Goal: Transaction & Acquisition: Purchase product/service

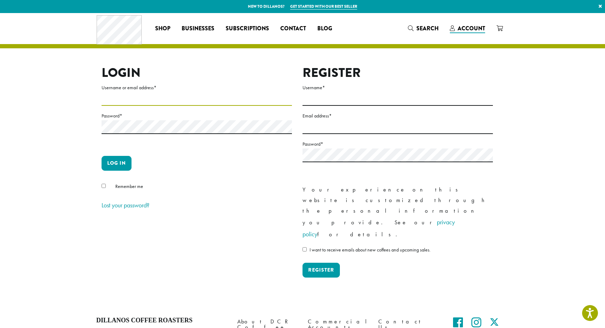
type input "**********"
click at [116, 163] on button "Log in" at bounding box center [117, 163] width 30 height 15
click at [123, 163] on button "Log in" at bounding box center [117, 163] width 30 height 15
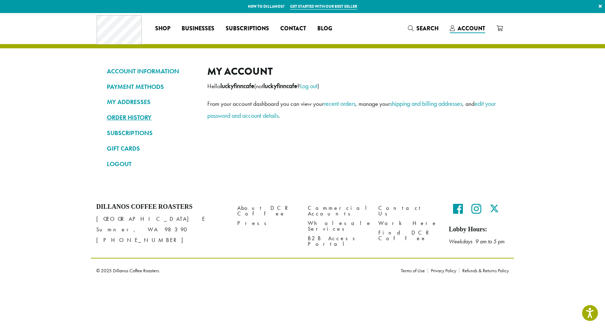
click at [139, 116] on link "ORDER HISTORY" at bounding box center [152, 117] width 90 height 12
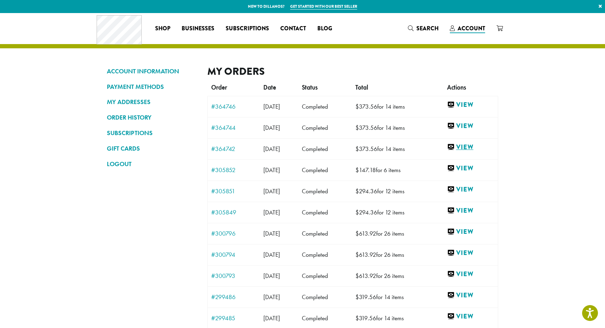
click at [477, 147] on link "View" at bounding box center [470, 147] width 47 height 9
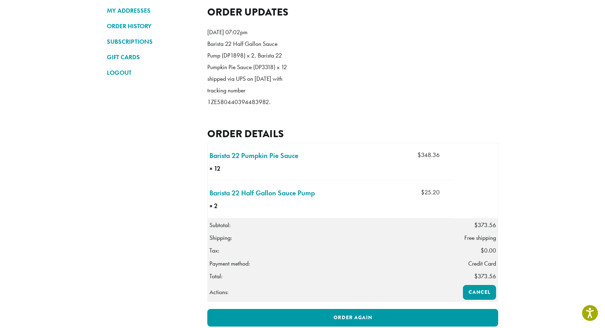
scroll to position [92, 0]
click at [280, 161] on link "Barista 22 Pumpkin Pie Sauce × 12" at bounding box center [254, 155] width 89 height 11
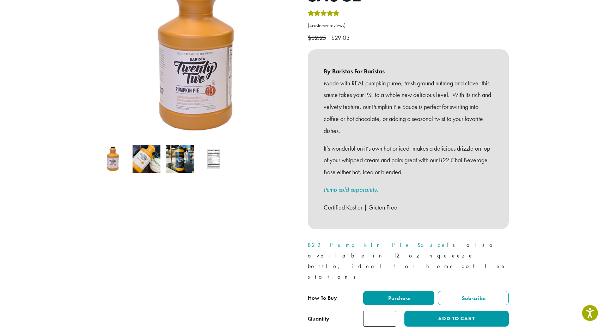
click at [389, 311] on input "*" at bounding box center [379, 319] width 33 height 16
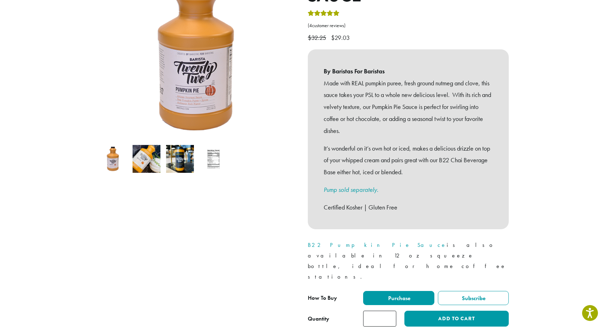
click at [389, 311] on input "*" at bounding box center [379, 319] width 33 height 16
click at [389, 311] on input "**" at bounding box center [379, 319] width 33 height 16
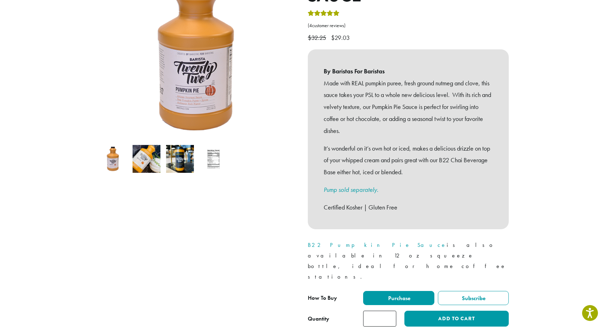
type input "**"
click at [389, 311] on input "**" at bounding box center [379, 319] width 33 height 16
click at [463, 311] on button "Add to cart" at bounding box center [457, 319] width 104 height 16
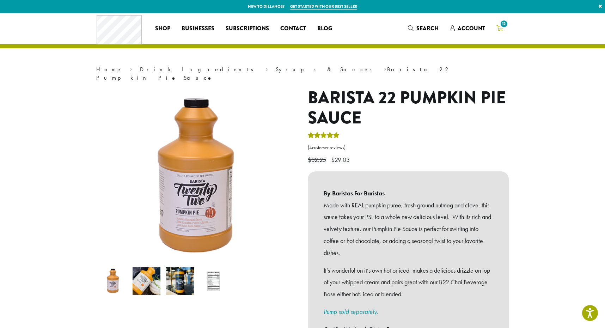
click at [504, 24] on span "12" at bounding box center [505, 24] width 10 height 10
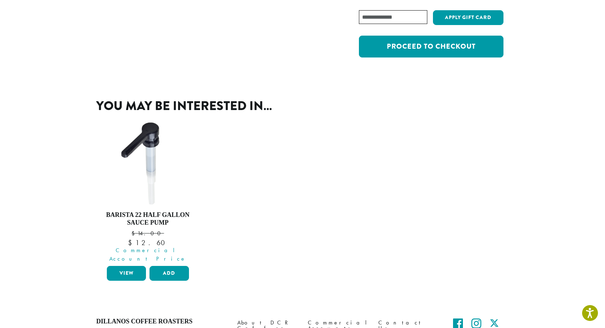
scroll to position [169, 0]
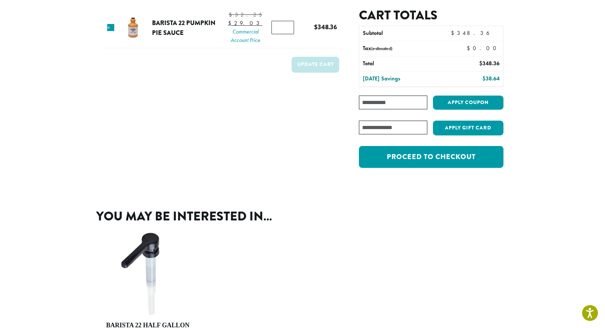
scroll to position [58, 0]
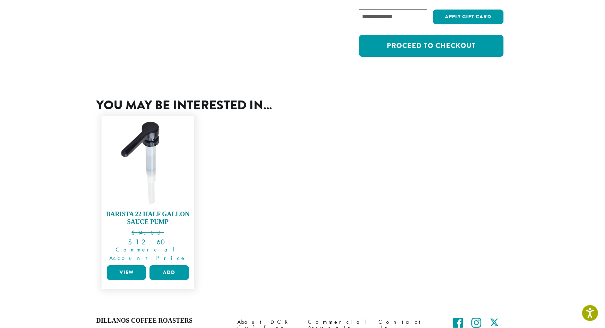
scroll to position [170, 0]
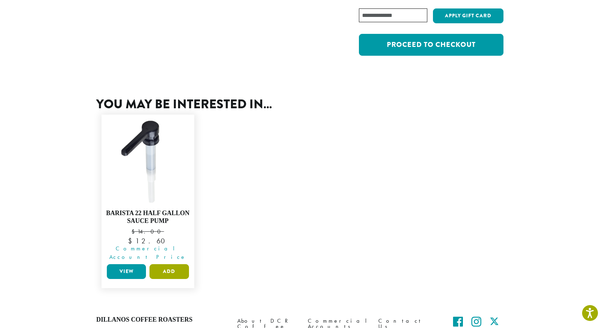
click at [175, 265] on button "Add" at bounding box center [169, 271] width 39 height 15
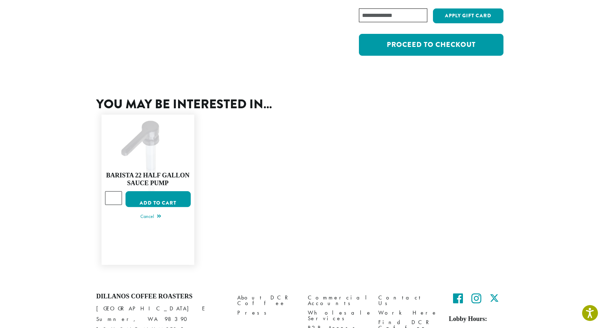
type input "*"
click at [116, 192] on input "*" at bounding box center [113, 198] width 17 height 13
click at [170, 193] on button "Add to cart" at bounding box center [158, 200] width 65 height 16
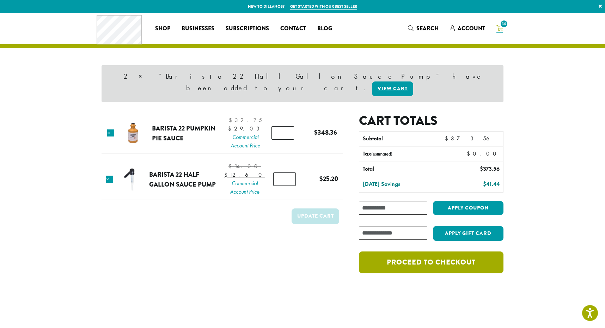
click at [423, 252] on link "Proceed to checkout" at bounding box center [431, 263] width 145 height 22
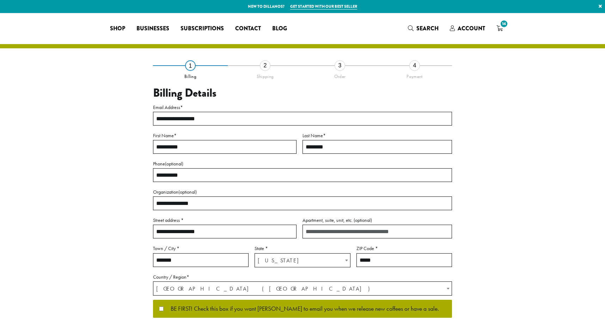
select select "**"
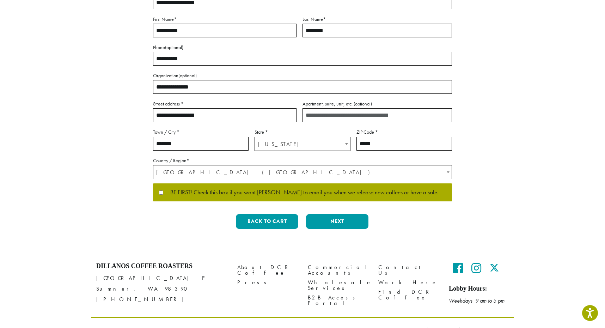
scroll to position [120, 0]
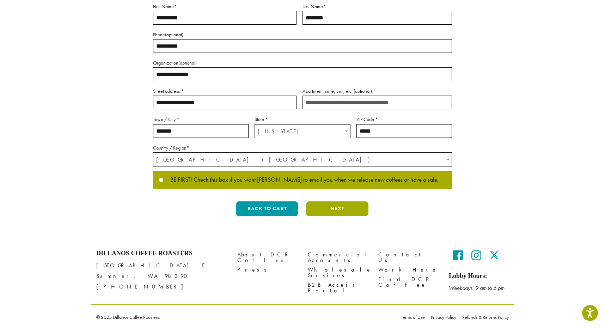
click at [331, 206] on button "Next" at bounding box center [337, 208] width 62 height 15
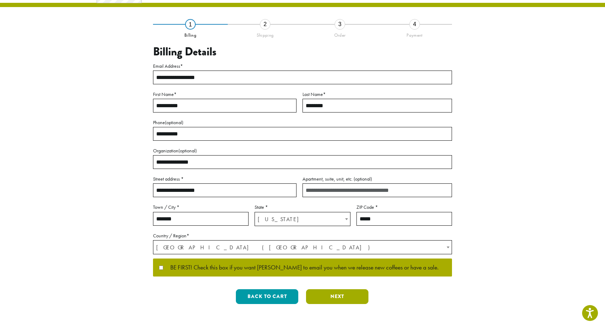
scroll to position [0, 0]
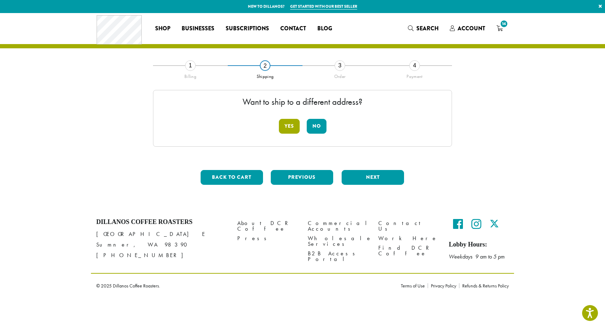
click at [290, 121] on button "Yes" at bounding box center [289, 126] width 21 height 15
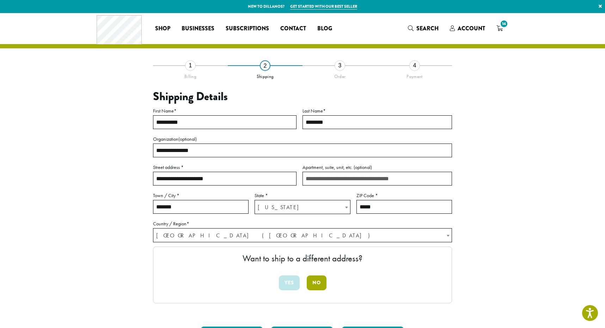
click at [314, 283] on button "No" at bounding box center [317, 283] width 20 height 15
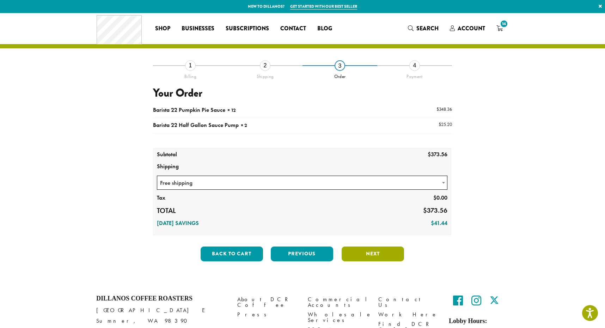
click at [365, 253] on button "Next" at bounding box center [373, 254] width 62 height 15
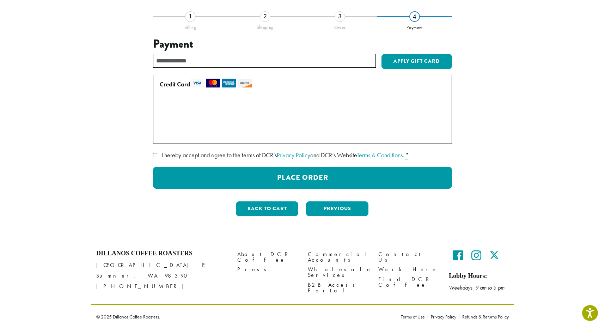
scroll to position [48, 0]
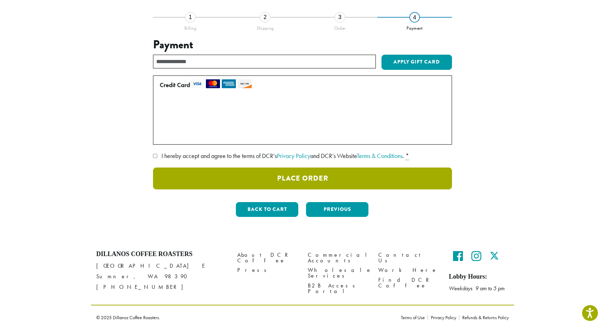
click at [339, 178] on button "Place Order" at bounding box center [302, 179] width 299 height 22
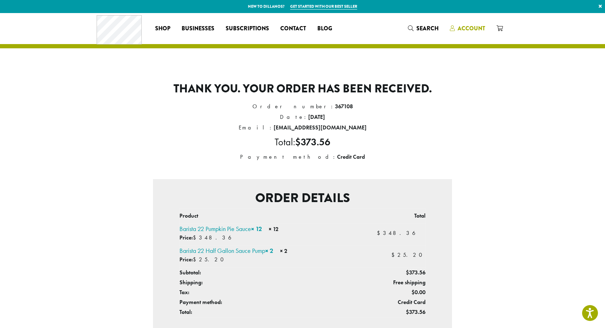
click at [470, 27] on span "Account" at bounding box center [472, 28] width 28 height 8
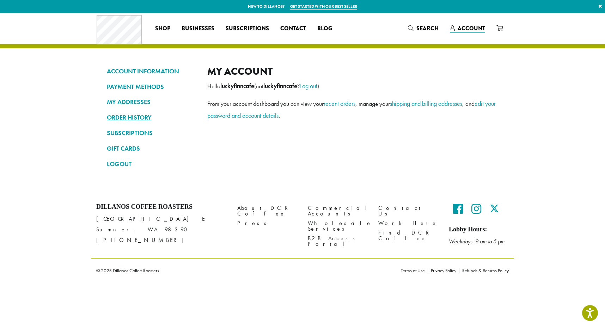
click at [129, 120] on link "ORDER HISTORY" at bounding box center [152, 117] width 90 height 12
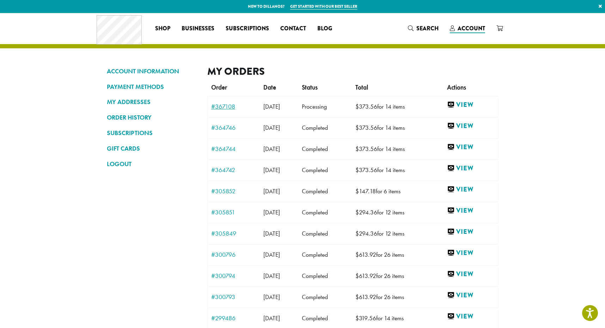
click at [225, 103] on link "#367108" at bounding box center [233, 106] width 45 height 6
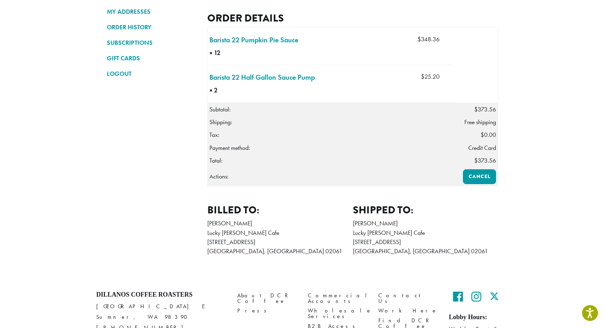
scroll to position [92, 0]
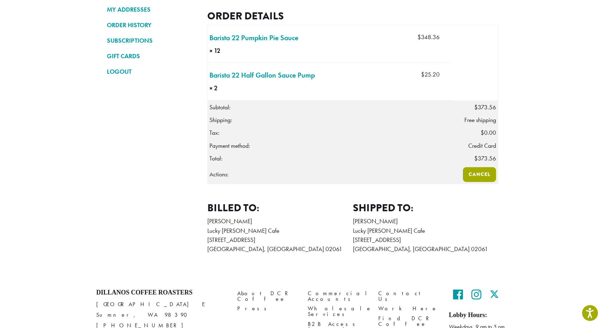
click at [479, 173] on link "Cancel" at bounding box center [479, 174] width 33 height 15
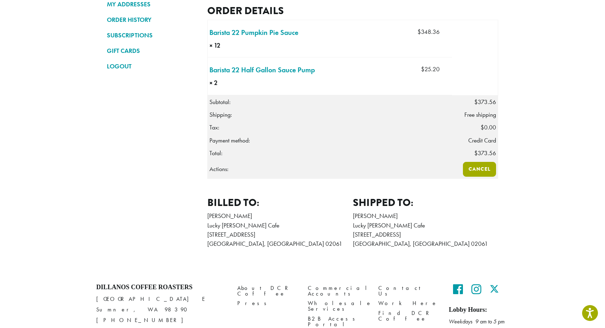
scroll to position [98, 0]
click at [487, 171] on link "Cancel" at bounding box center [479, 169] width 33 height 15
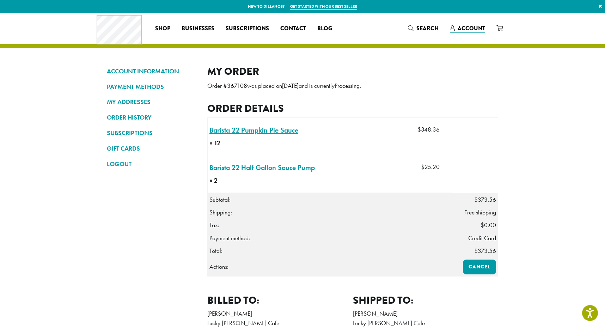
click at [263, 128] on link "Barista 22 Pumpkin Pie Sauce × 12" at bounding box center [254, 130] width 89 height 11
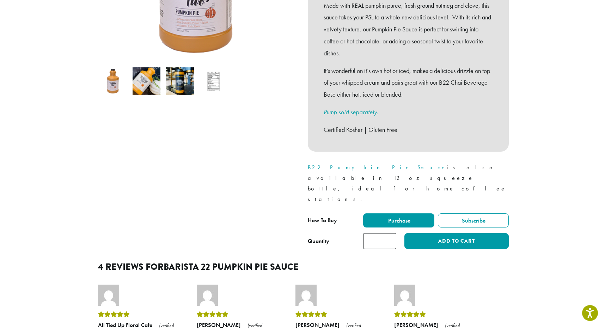
scroll to position [304, 0]
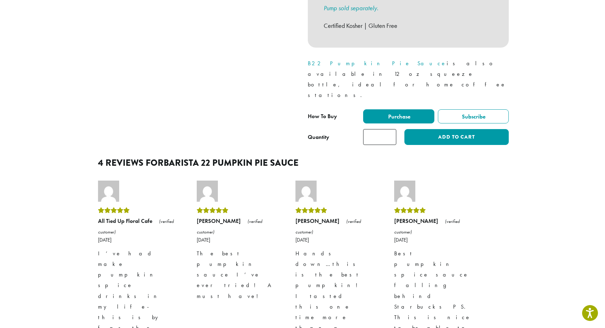
click at [390, 129] on input "*" at bounding box center [379, 137] width 33 height 16
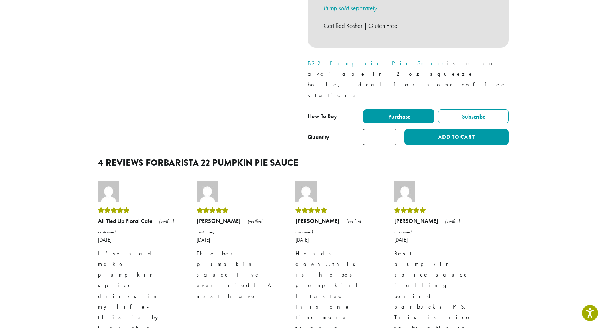
click at [390, 129] on input "*" at bounding box center [379, 137] width 33 height 16
click at [390, 129] on input "**" at bounding box center [379, 137] width 33 height 16
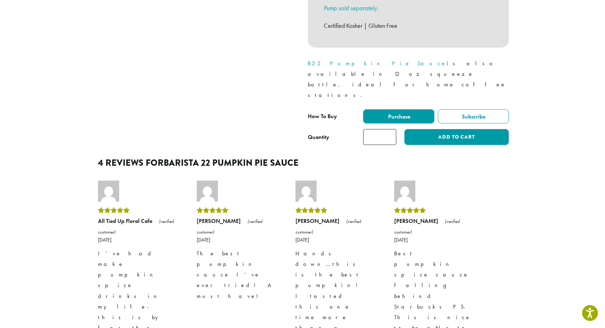
type input "**"
click at [390, 129] on input "**" at bounding box center [379, 137] width 33 height 16
click at [437, 129] on button "Add to cart" at bounding box center [457, 137] width 104 height 16
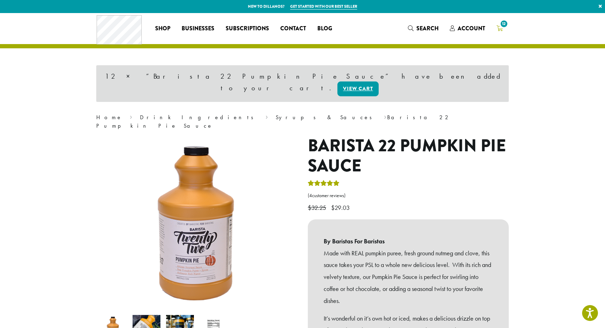
click at [503, 24] on span "12" at bounding box center [505, 24] width 10 height 10
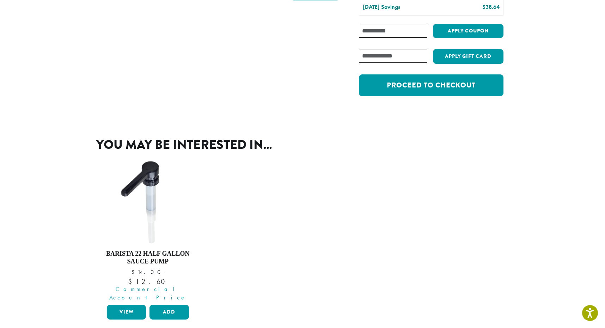
scroll to position [133, 0]
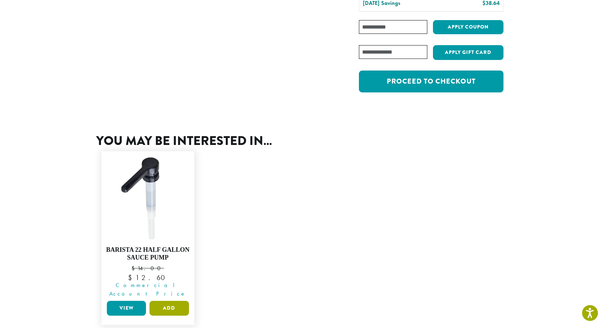
click at [169, 301] on button "Add" at bounding box center [169, 308] width 39 height 15
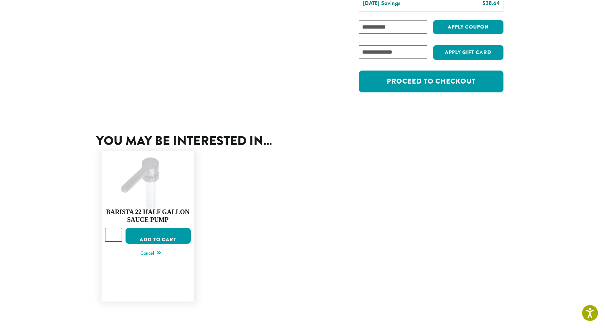
type input "*"
click at [116, 228] on input "*" at bounding box center [113, 234] width 17 height 13
click at [174, 228] on button "Add to cart" at bounding box center [158, 236] width 65 height 16
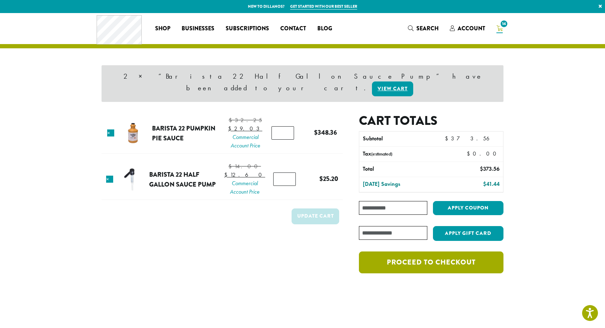
click at [450, 252] on link "Proceed to checkout" at bounding box center [431, 263] width 145 height 22
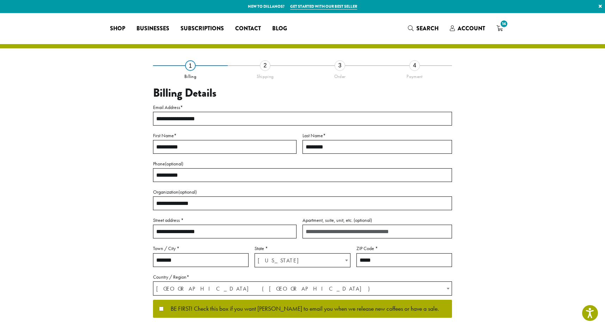
select select "**"
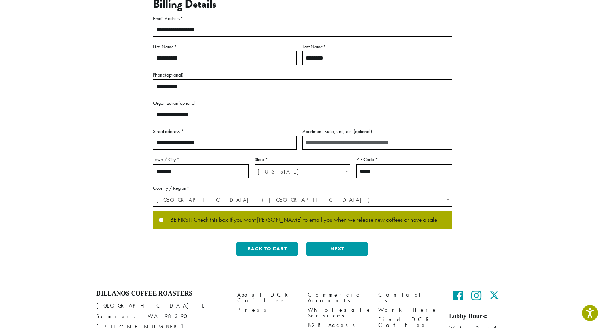
scroll to position [99, 0]
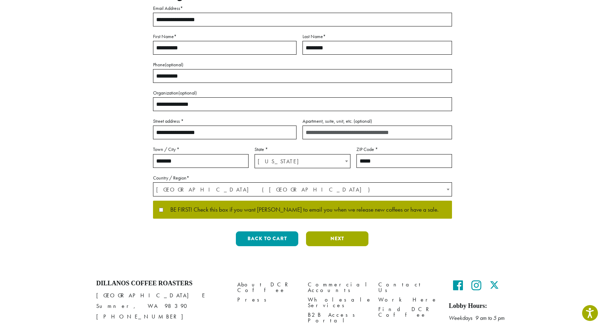
click at [334, 240] on button "Next" at bounding box center [337, 238] width 62 height 15
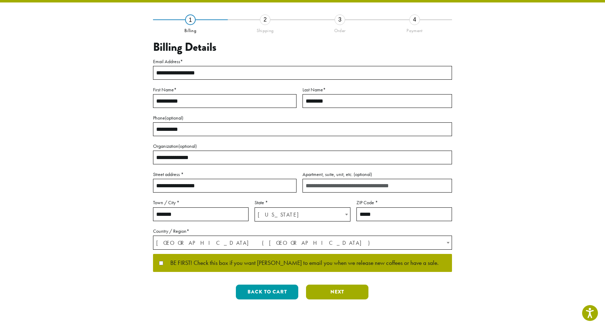
scroll to position [0, 0]
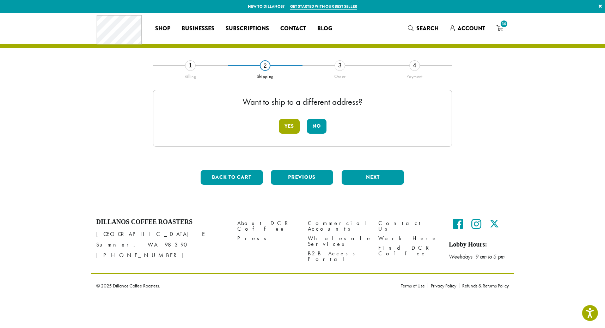
click at [287, 126] on button "Yes" at bounding box center [289, 126] width 21 height 15
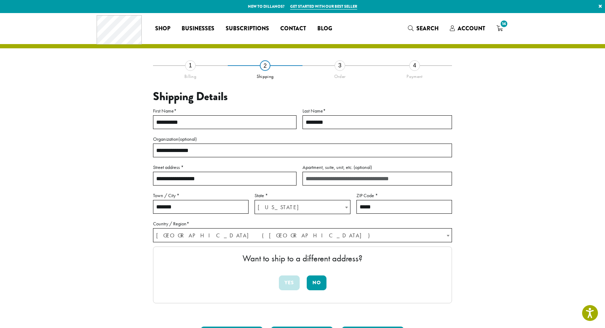
drag, startPoint x: 199, startPoint y: 179, endPoint x: 138, endPoint y: 177, distance: 61.1
type input "**********"
type input "*******"
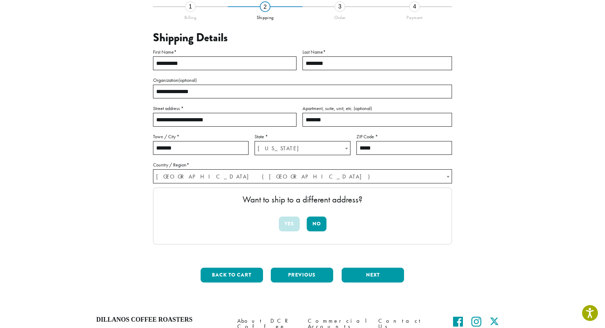
scroll to position [65, 0]
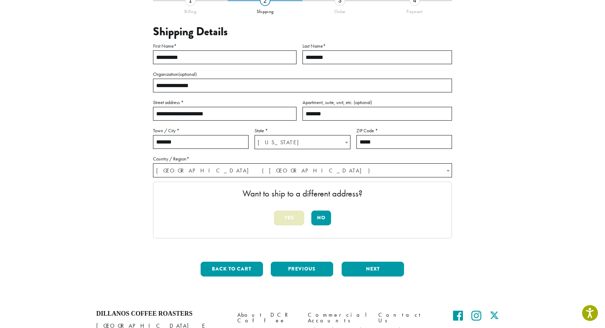
type input "*****"
click at [322, 219] on button "No" at bounding box center [317, 218] width 20 height 15
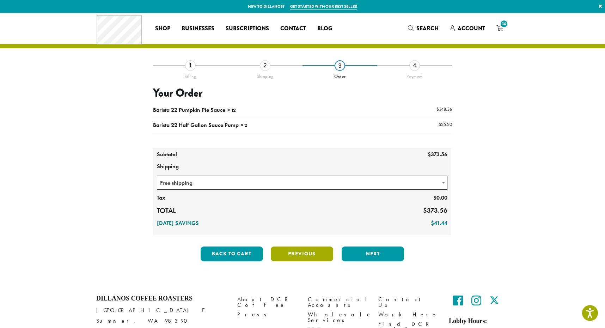
click at [287, 253] on button "Previous" at bounding box center [302, 254] width 62 height 15
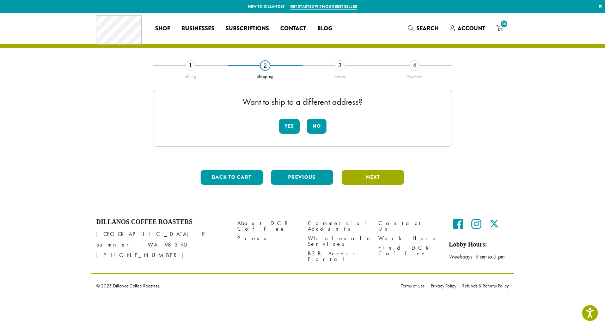
click at [368, 175] on button "Next" at bounding box center [373, 177] width 62 height 15
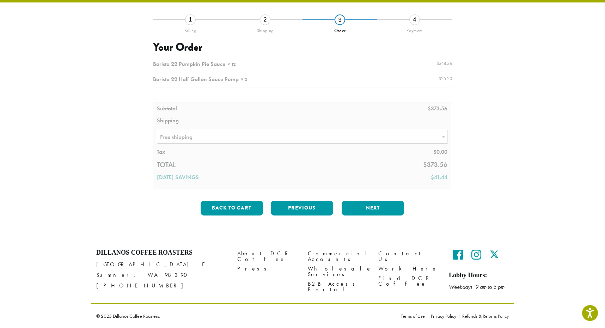
scroll to position [46, 0]
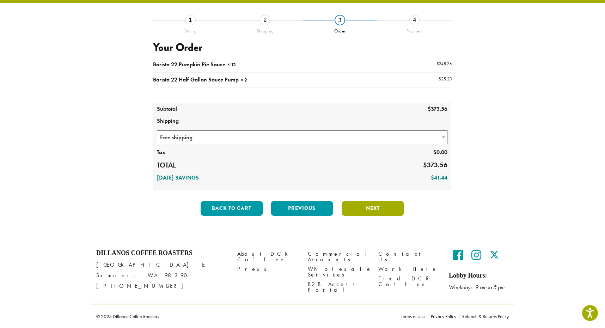
click at [372, 204] on button "Next" at bounding box center [373, 208] width 62 height 15
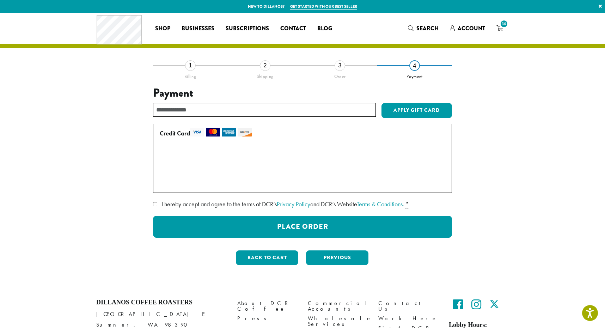
scroll to position [0, 0]
click at [268, 65] on div "2" at bounding box center [265, 65] width 11 height 11
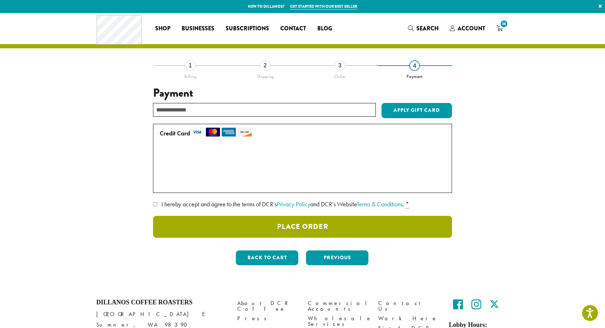
click at [271, 226] on button "Place Order" at bounding box center [302, 227] width 299 height 22
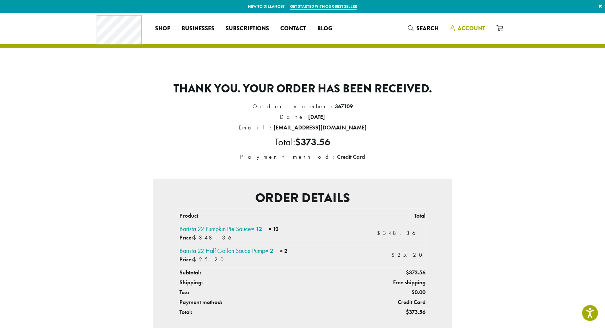
click at [466, 26] on span "Account" at bounding box center [472, 28] width 28 height 8
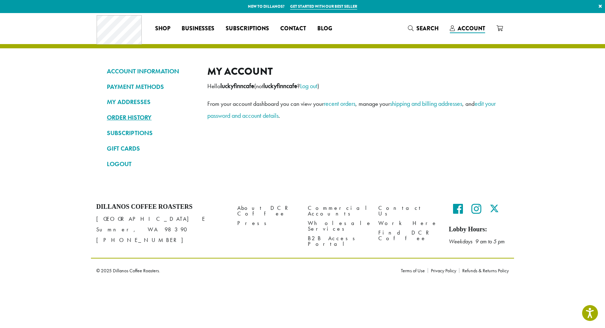
click at [147, 118] on link "ORDER HISTORY" at bounding box center [152, 117] width 90 height 12
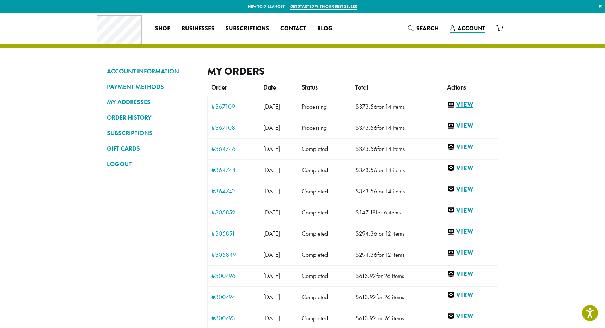
click at [476, 103] on link "View" at bounding box center [470, 105] width 47 height 9
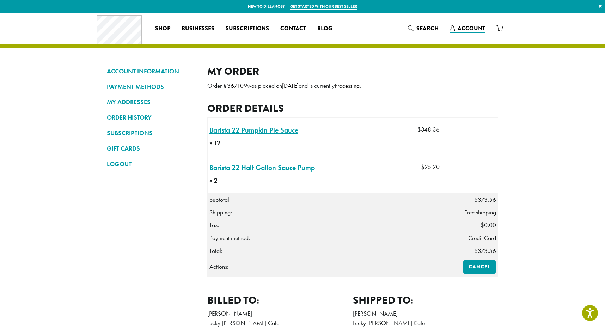
click at [285, 128] on link "Barista 22 Pumpkin Pie Sauce × 12" at bounding box center [254, 130] width 89 height 11
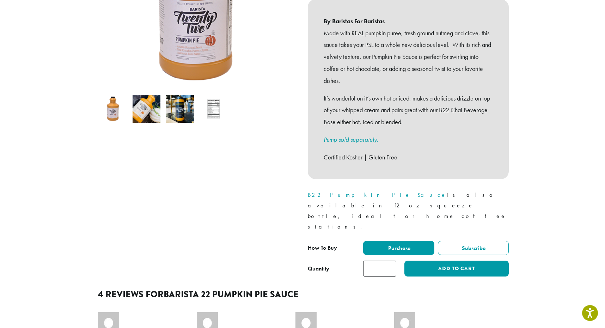
scroll to position [175, 0]
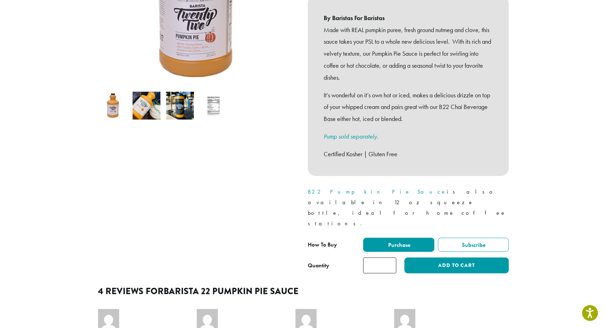
click at [391, 258] on input "*" at bounding box center [379, 266] width 33 height 16
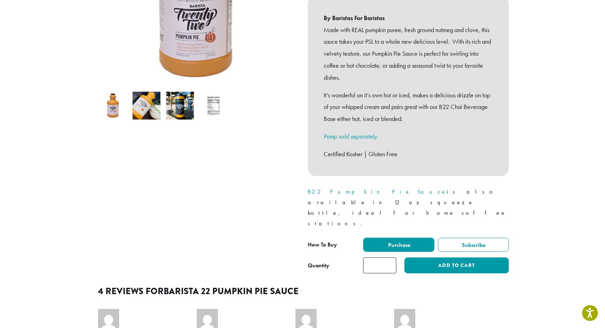
click at [391, 258] on input "*" at bounding box center [379, 266] width 33 height 16
click at [391, 258] on input "**" at bounding box center [379, 266] width 33 height 16
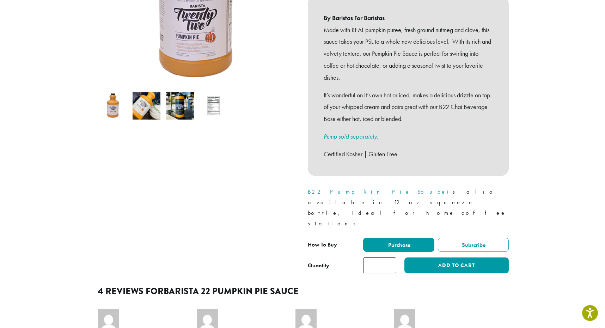
type input "**"
click at [391, 258] on input "**" at bounding box center [379, 266] width 33 height 16
click at [435, 258] on button "Add to cart" at bounding box center [457, 266] width 104 height 16
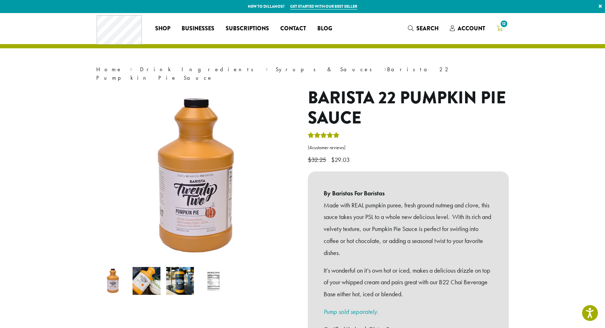
click at [505, 25] on span "12" at bounding box center [505, 24] width 10 height 10
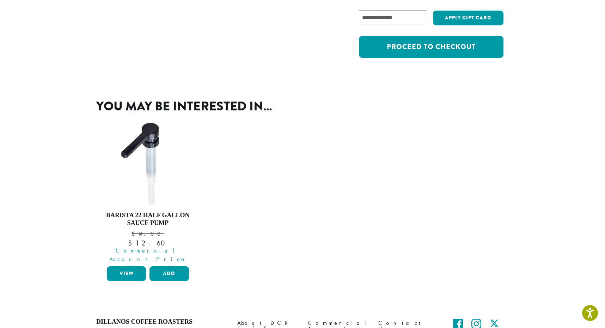
scroll to position [219, 0]
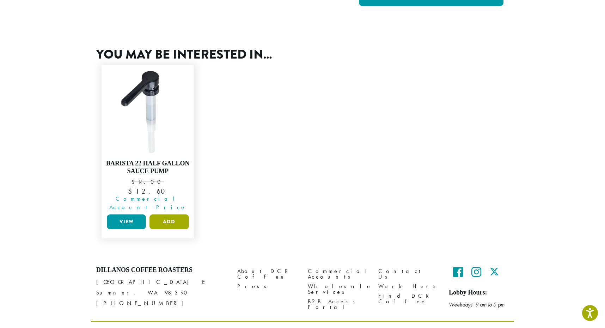
click at [163, 215] on button "Add" at bounding box center [169, 222] width 39 height 15
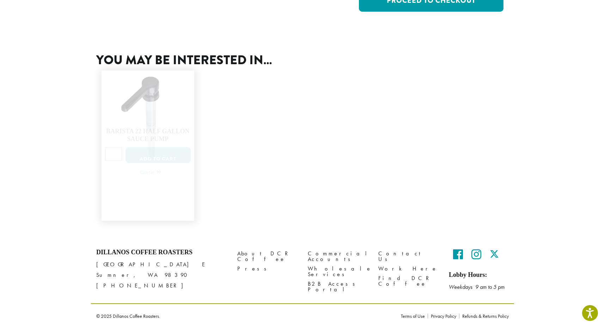
scroll to position [204, 0]
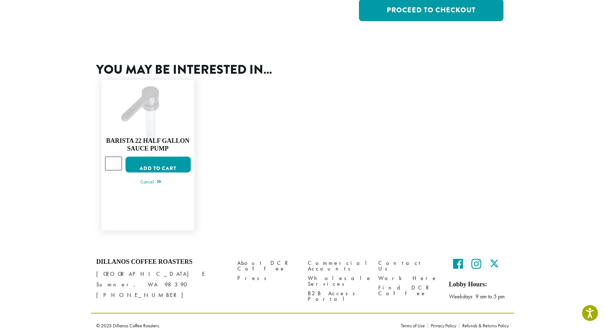
type input "*"
click at [117, 158] on input "*" at bounding box center [113, 163] width 17 height 13
click at [147, 158] on button "Add to cart" at bounding box center [158, 165] width 65 height 16
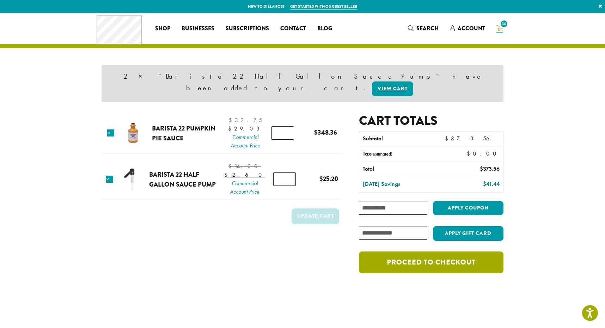
click at [425, 252] on link "Proceed to checkout" at bounding box center [431, 263] width 145 height 22
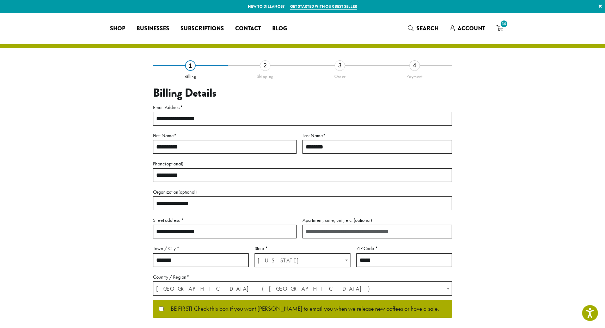
select select "**"
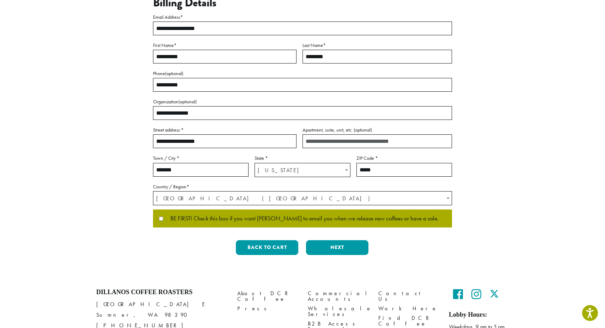
scroll to position [94, 0]
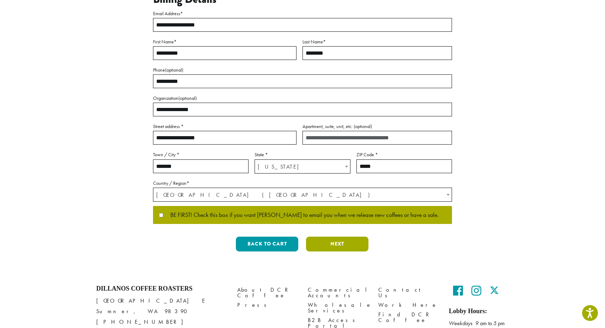
click at [339, 244] on button "Next" at bounding box center [337, 244] width 62 height 15
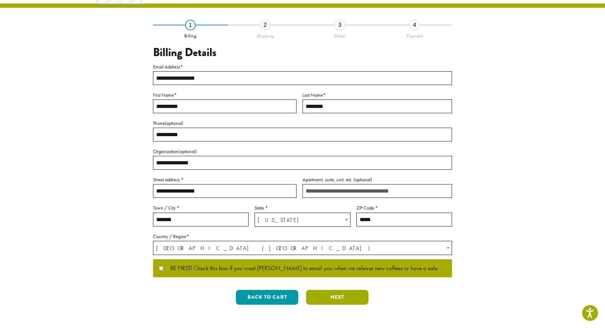
scroll to position [0, 0]
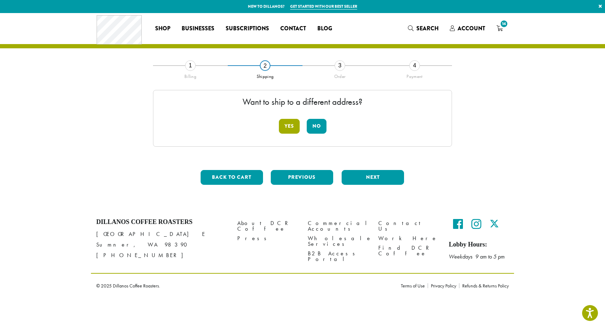
click at [291, 126] on button "Yes" at bounding box center [289, 126] width 21 height 15
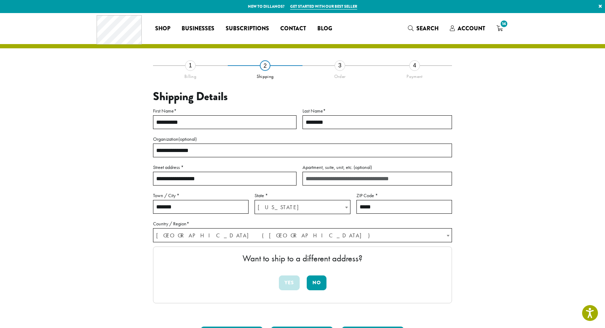
drag, startPoint x: 199, startPoint y: 178, endPoint x: 148, endPoint y: 176, distance: 50.8
type input "**********"
type input "********"
click at [378, 206] on input "*****" at bounding box center [405, 207] width 96 height 14
type input "*****"
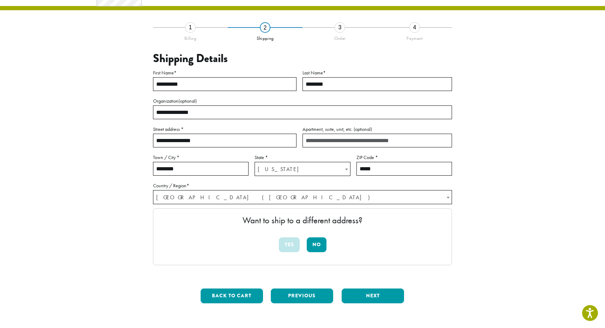
scroll to position [32, 0]
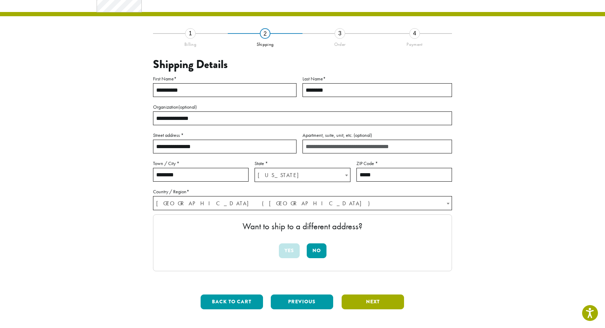
click at [389, 299] on button "Next" at bounding box center [373, 302] width 62 height 15
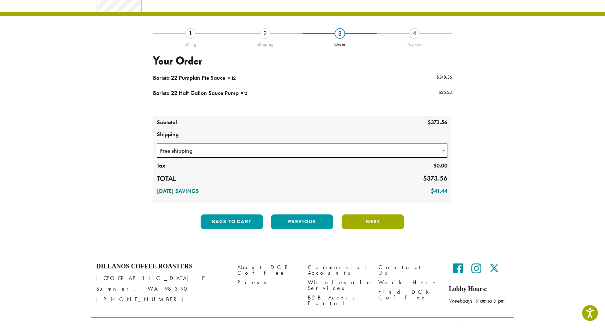
click at [372, 222] on button "Next" at bounding box center [373, 222] width 62 height 15
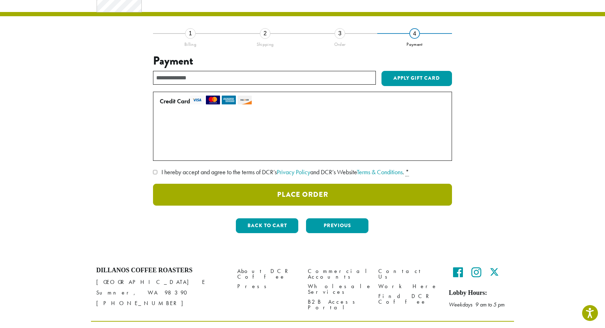
click at [349, 194] on button "Place Order" at bounding box center [302, 195] width 299 height 22
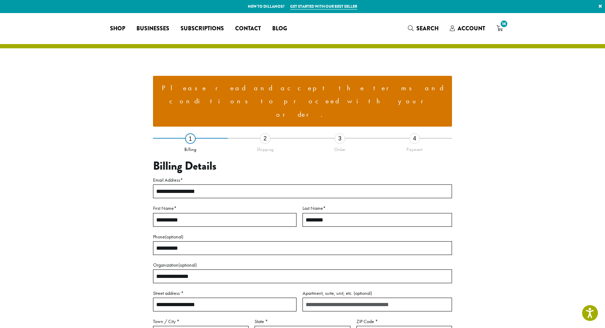
select select "**"
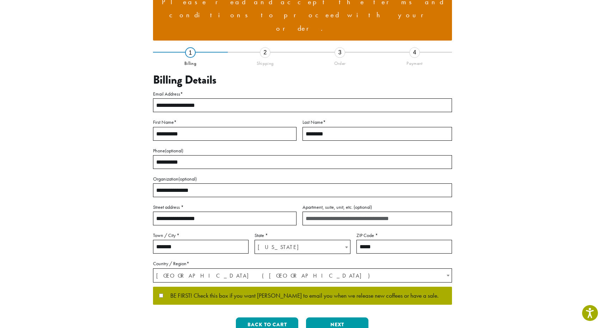
scroll to position [85, 0]
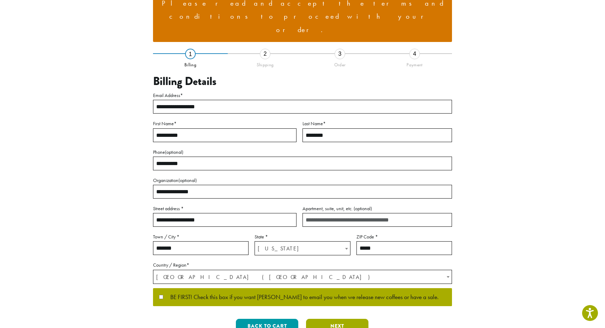
click at [345, 319] on button "Next" at bounding box center [337, 326] width 62 height 15
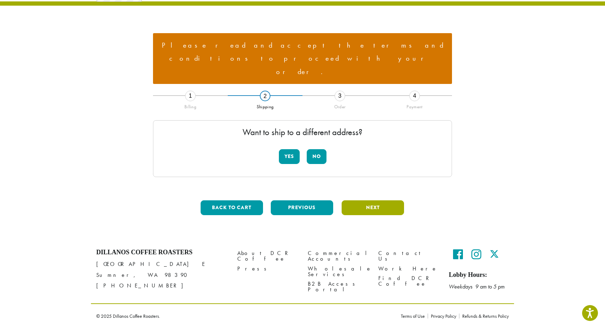
scroll to position [16, 0]
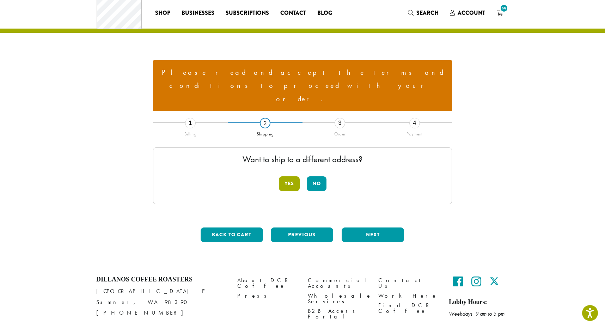
click at [291, 176] on button "Yes" at bounding box center [289, 183] width 21 height 15
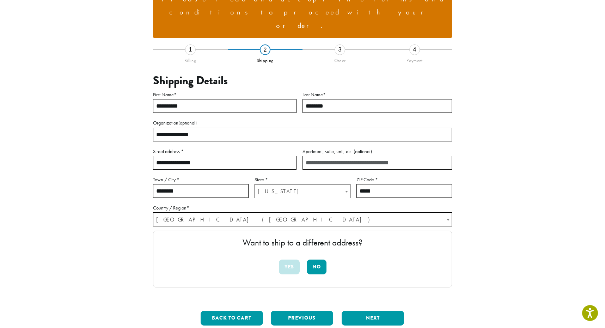
scroll to position [90, 0]
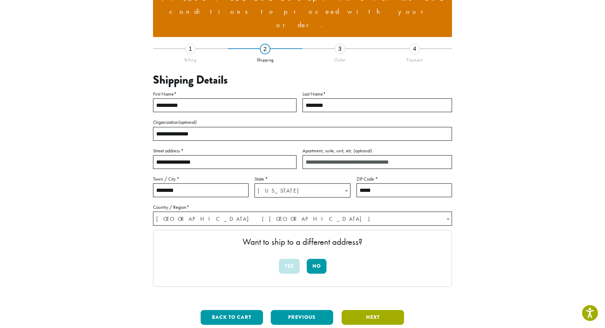
click at [374, 310] on button "Next" at bounding box center [373, 317] width 62 height 15
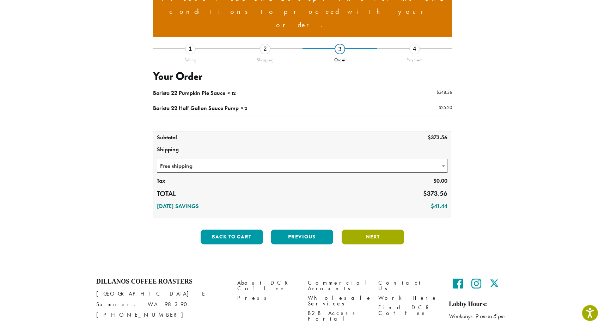
click at [365, 230] on button "Next" at bounding box center [373, 237] width 62 height 15
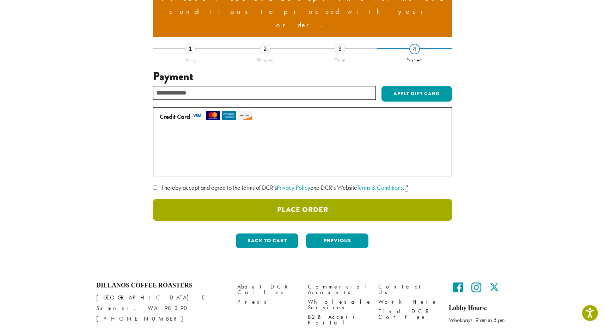
click at [337, 199] on button "Place Order" at bounding box center [302, 210] width 299 height 22
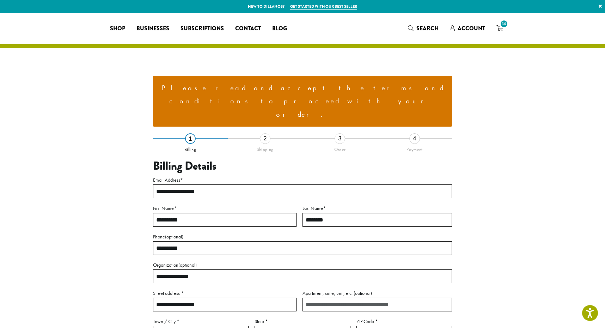
select select "**"
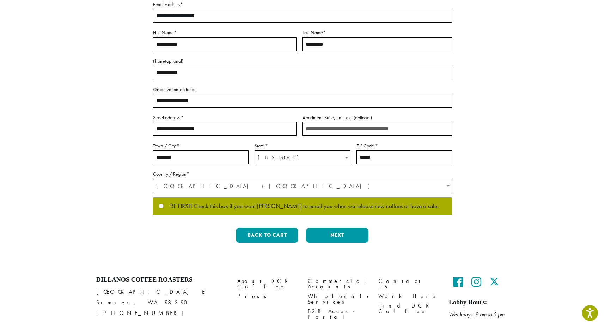
scroll to position [175, 0]
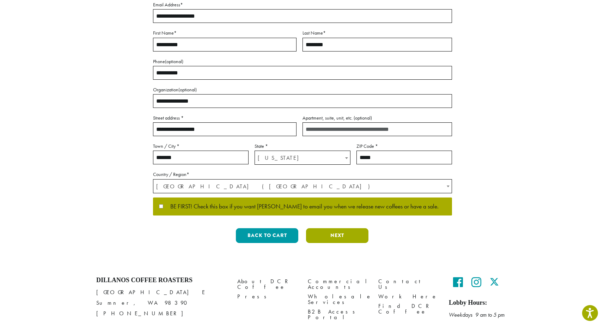
click at [340, 228] on button "Next" at bounding box center [337, 235] width 62 height 15
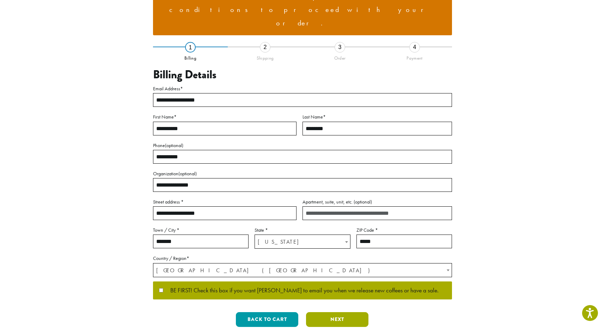
scroll to position [16, 0]
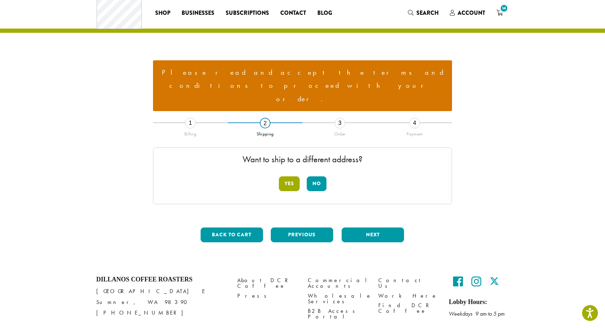
click at [285, 176] on button "Yes" at bounding box center [289, 183] width 21 height 15
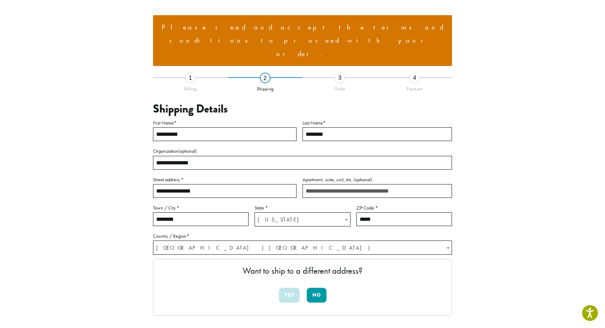
scroll to position [62, 0]
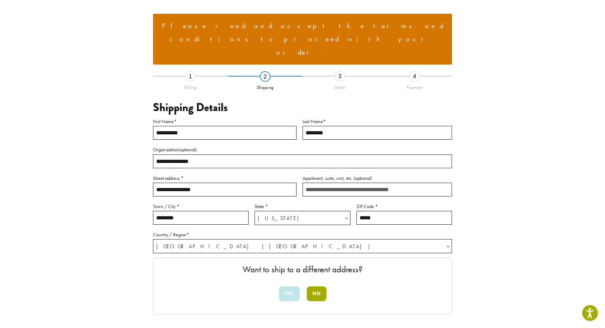
click at [315, 286] on button "No" at bounding box center [317, 293] width 20 height 15
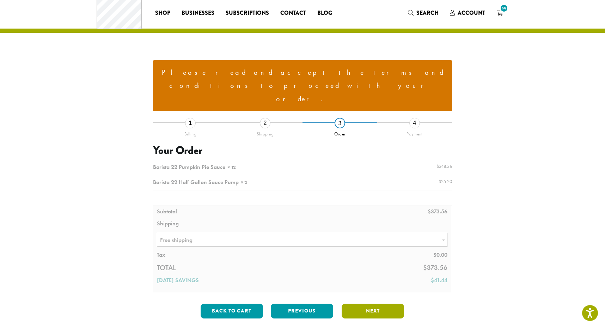
click at [368, 304] on button "Next" at bounding box center [373, 311] width 62 height 15
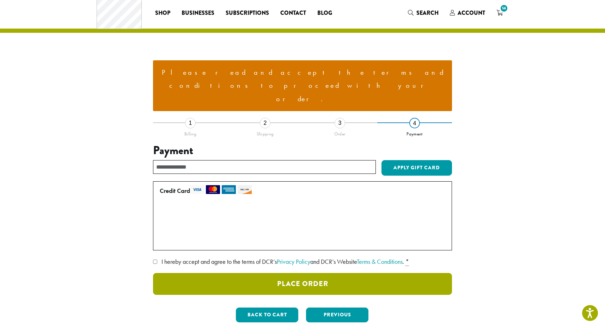
click at [357, 273] on button "Place Order" at bounding box center [302, 284] width 299 height 22
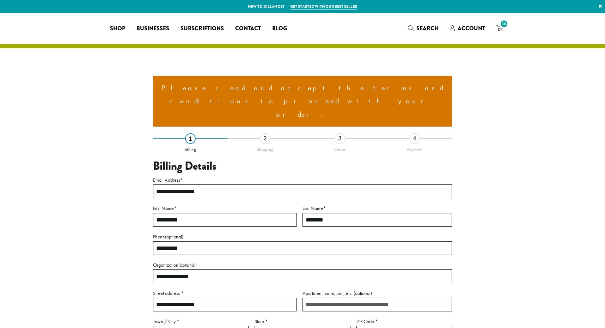
select select "**"
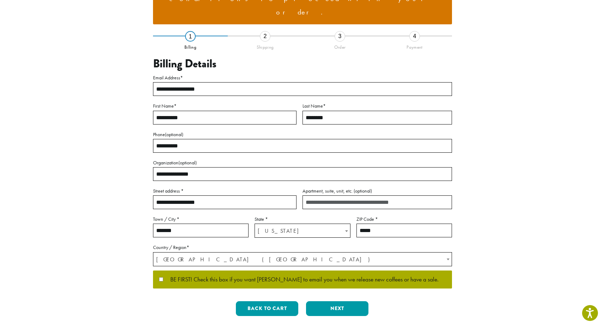
scroll to position [103, 0]
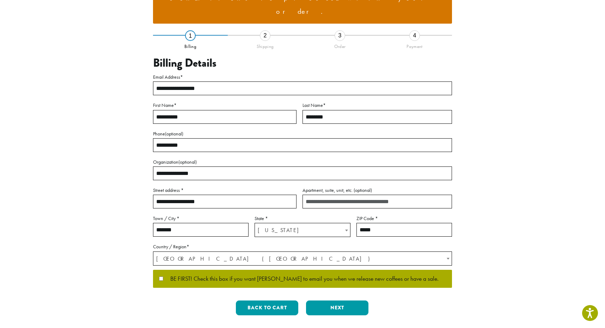
click at [159, 270] on p "BE FIRST! Check this box if you want [PERSON_NAME] to email you when we release…" at bounding box center [302, 279] width 299 height 18
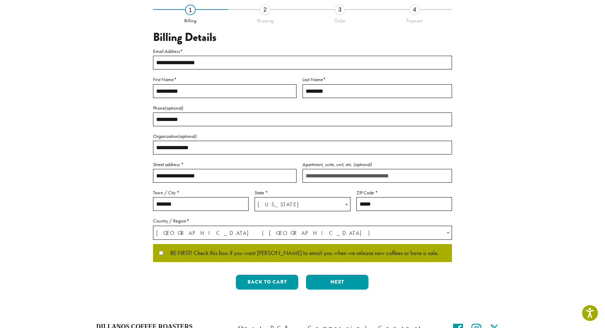
scroll to position [129, 0]
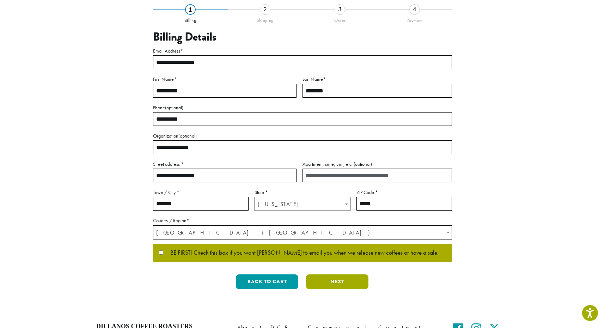
click at [346, 274] on button "Next" at bounding box center [337, 281] width 62 height 15
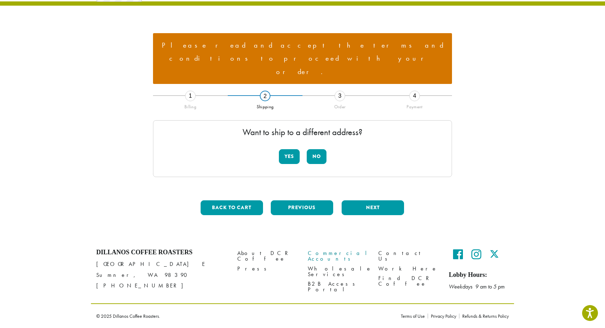
scroll to position [16, 0]
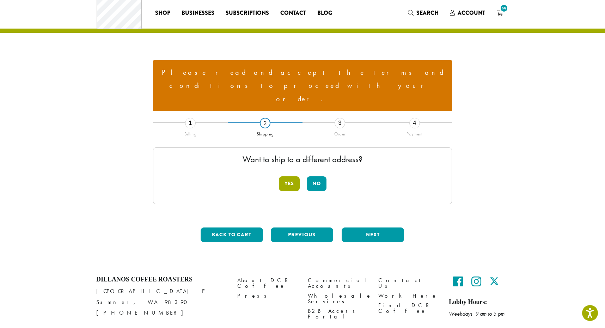
click at [290, 176] on button "Yes" at bounding box center [289, 183] width 21 height 15
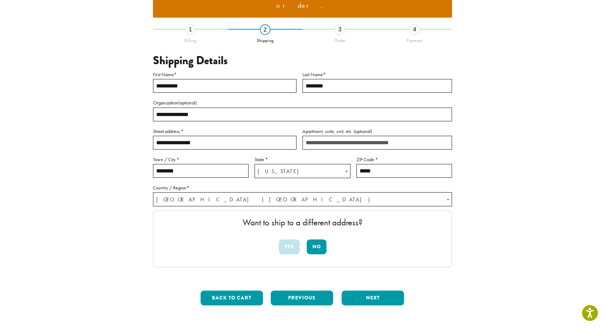
scroll to position [110, 0]
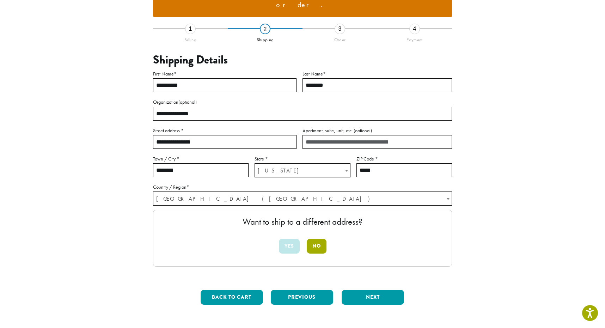
click at [318, 239] on button "No" at bounding box center [317, 246] width 20 height 15
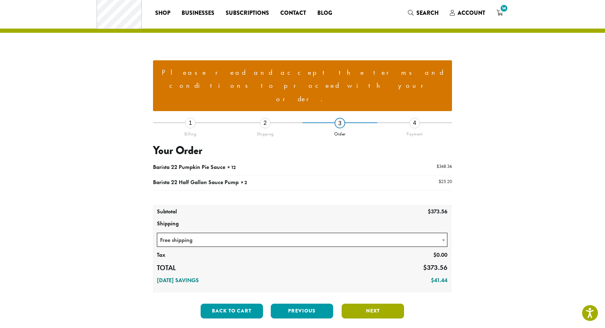
click at [370, 304] on button "Next" at bounding box center [373, 311] width 62 height 15
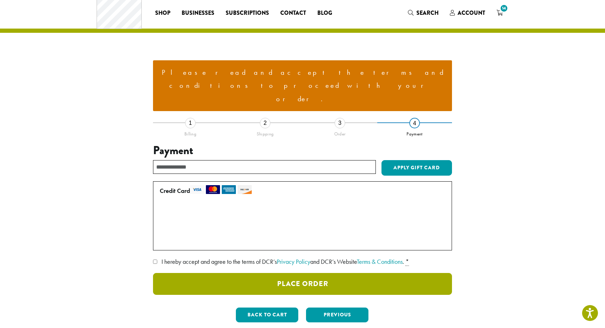
click at [301, 273] on button "Place Order" at bounding box center [302, 284] width 299 height 22
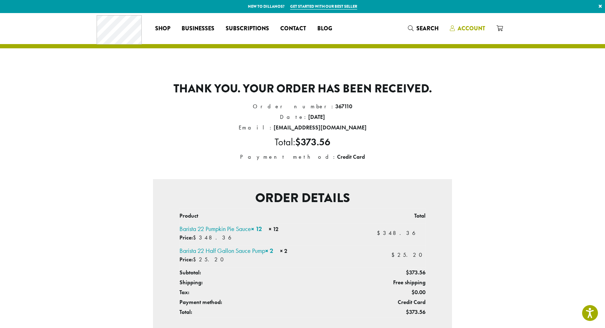
click at [473, 28] on span "Account" at bounding box center [472, 28] width 28 height 8
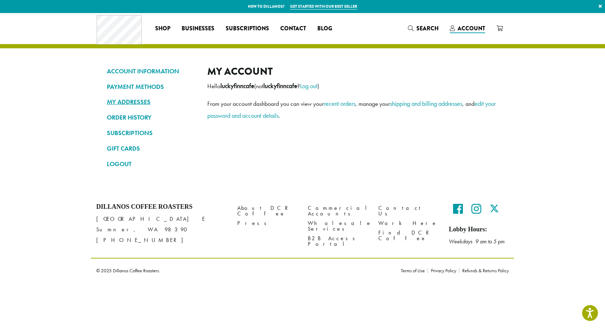
click at [127, 100] on link "MY ADDRESSES" at bounding box center [152, 102] width 90 height 12
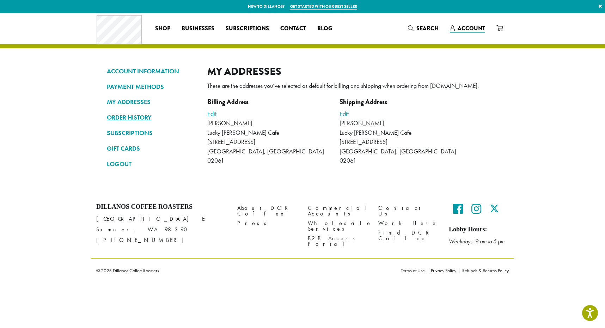
click at [126, 118] on link "ORDER HISTORY" at bounding box center [152, 117] width 90 height 12
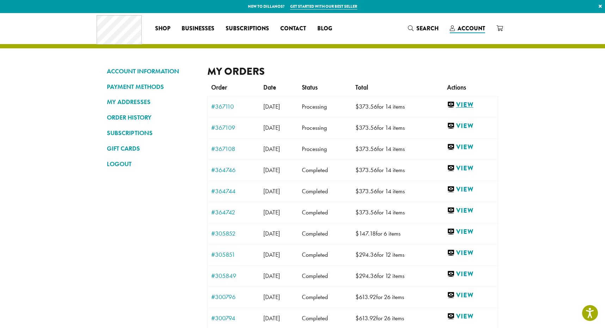
click at [477, 103] on link "View" at bounding box center [470, 105] width 47 height 9
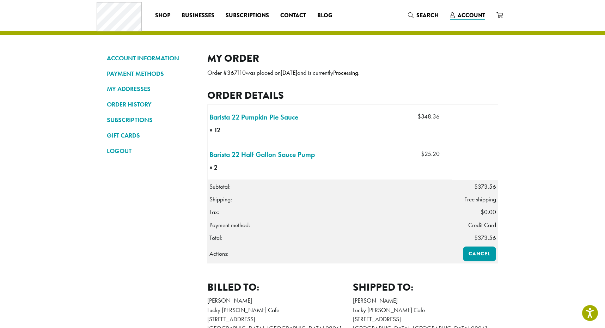
scroll to position [2, 0]
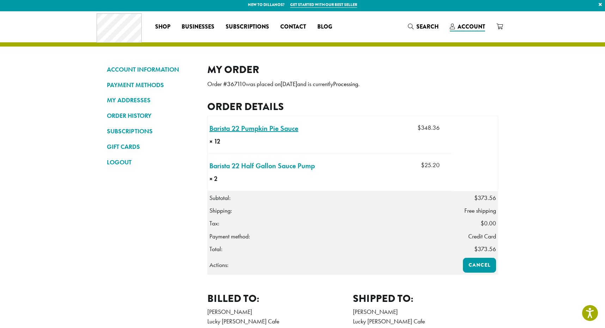
click at [268, 130] on link "Barista 22 Pumpkin Pie Sauce × 12" at bounding box center [254, 128] width 89 height 11
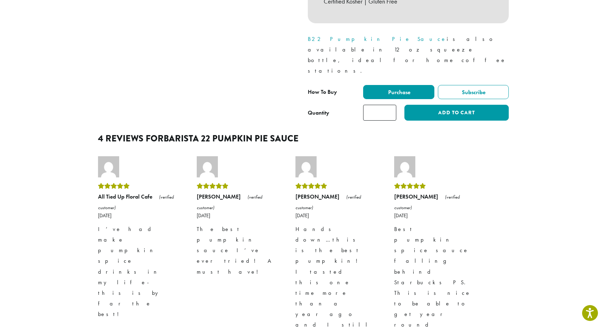
scroll to position [322, 0]
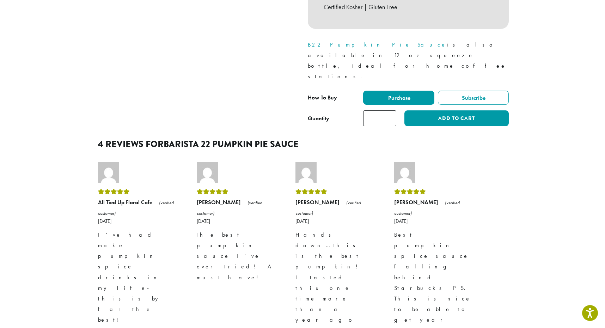
click at [390, 110] on input "*" at bounding box center [379, 118] width 33 height 16
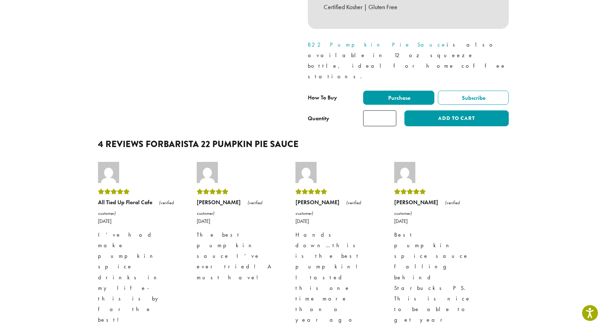
click at [390, 110] on input "*" at bounding box center [379, 118] width 33 height 16
click at [390, 110] on input "**" at bounding box center [379, 118] width 33 height 16
type input "**"
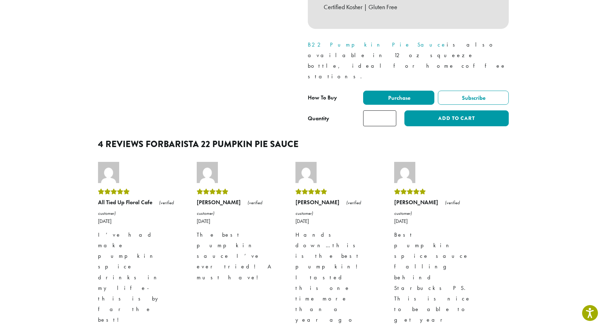
click at [390, 110] on input "**" at bounding box center [379, 118] width 33 height 16
click at [429, 110] on button "Add to cart" at bounding box center [457, 118] width 104 height 16
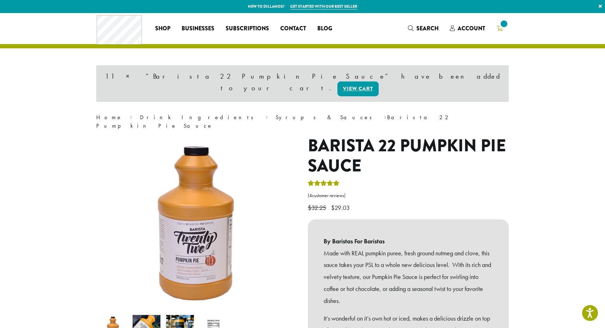
click at [500, 28] on icon at bounding box center [500, 28] width 6 height 6
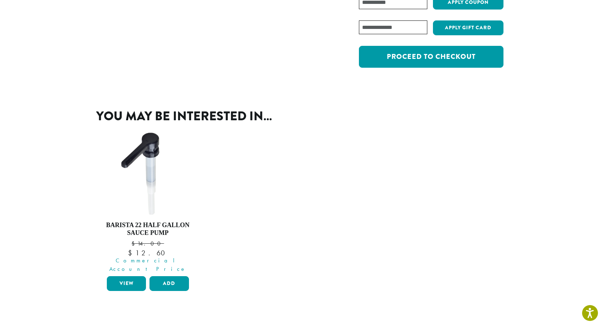
scroll to position [186, 0]
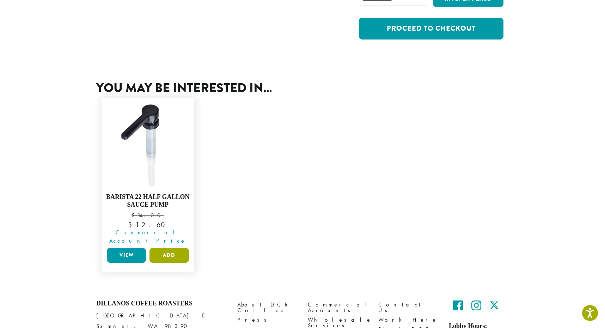
click at [171, 248] on button "Add" at bounding box center [169, 255] width 39 height 15
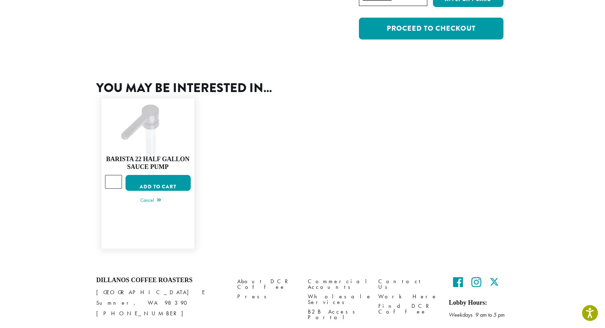
type input "*"
click at [116, 176] on input "*" at bounding box center [113, 181] width 17 height 13
click at [147, 178] on button "Add to cart" at bounding box center [158, 183] width 65 height 16
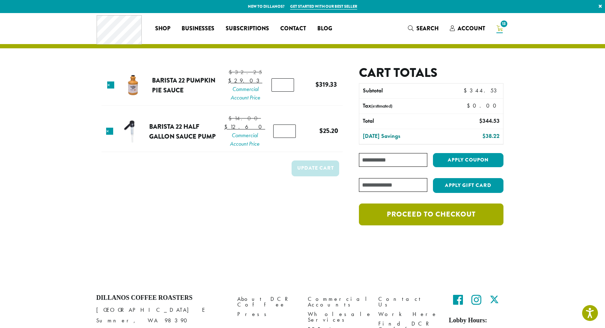
click at [424, 218] on link "Proceed to checkout" at bounding box center [431, 215] width 145 height 22
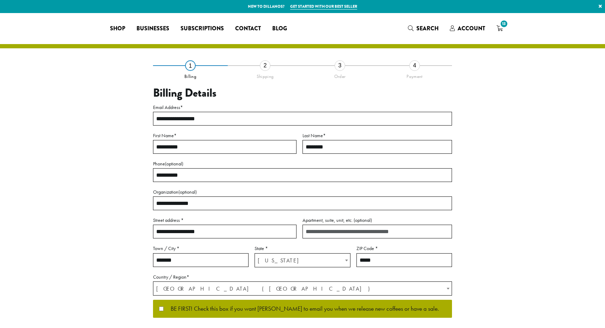
select select "**"
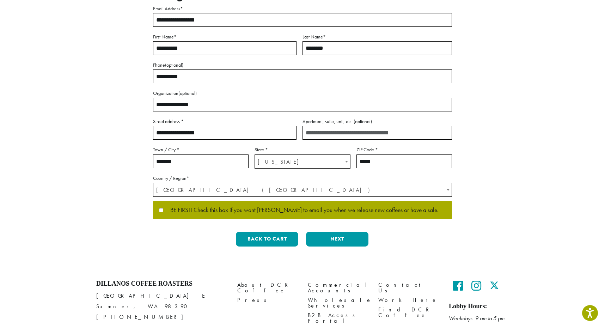
scroll to position [99, 0]
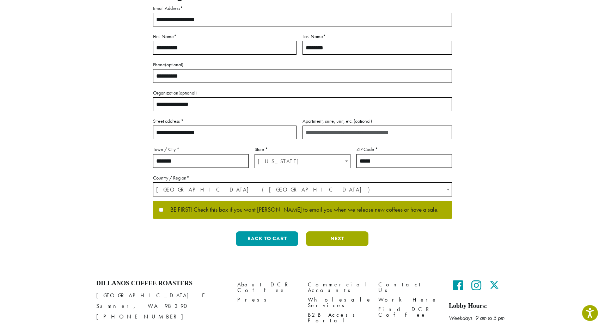
click at [321, 236] on button "Next" at bounding box center [337, 238] width 62 height 15
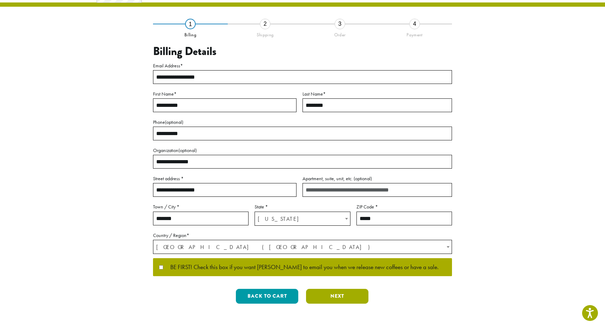
scroll to position [0, 0]
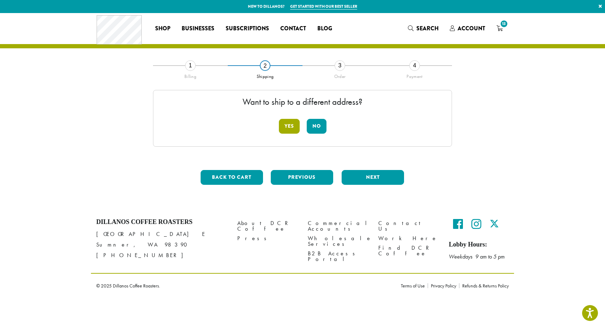
click at [284, 127] on button "Yes" at bounding box center [289, 126] width 21 height 15
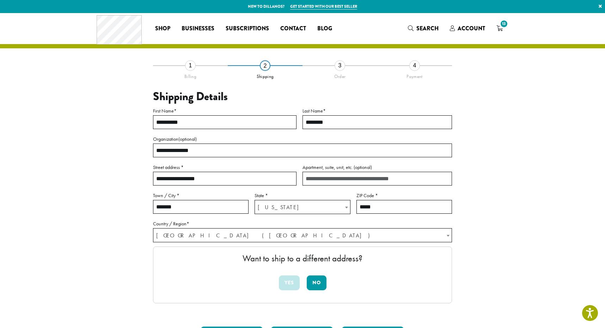
drag, startPoint x: 201, startPoint y: 175, endPoint x: 151, endPoint y: 176, distance: 50.5
type input "**********"
type input "********"
click at [82, 68] on section "**********" at bounding box center [302, 188] width 605 height 351
type input "*****"
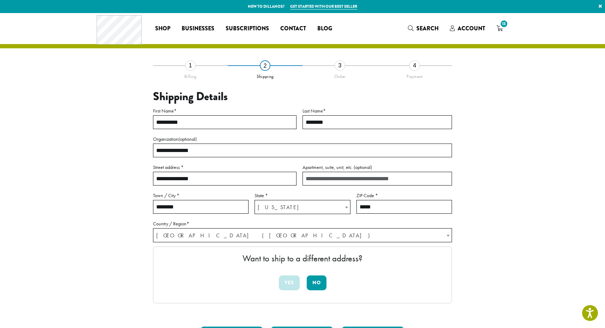
click at [254, 272] on div "Want to ship to a different address? Yes No" at bounding box center [302, 275] width 299 height 57
click at [316, 278] on button "No" at bounding box center [317, 283] width 20 height 15
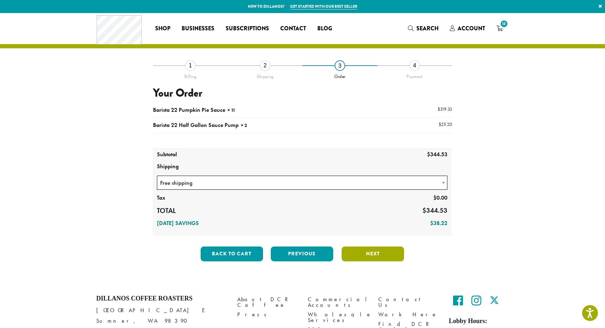
click at [376, 249] on button "Next" at bounding box center [373, 254] width 62 height 15
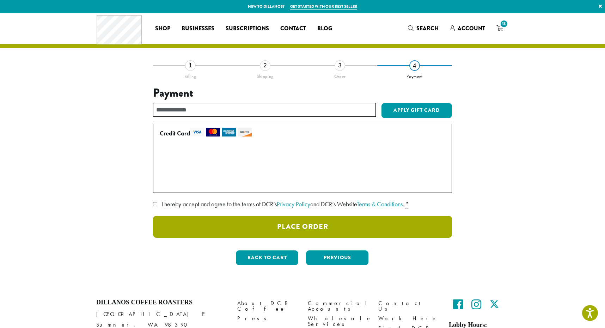
click at [288, 229] on button "Place Order" at bounding box center [302, 227] width 299 height 22
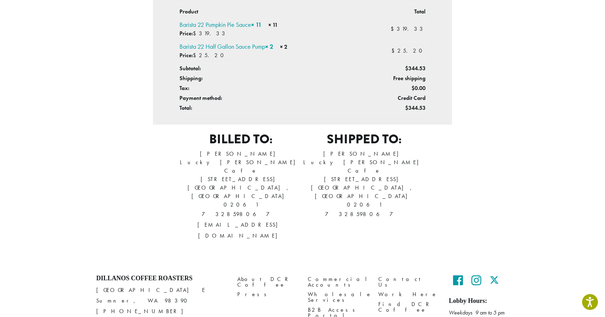
scroll to position [204, 0]
